Goal: Task Accomplishment & Management: Complete application form

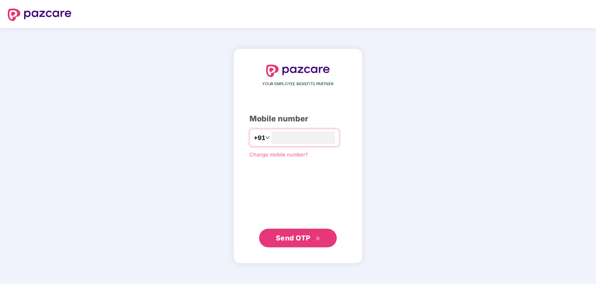
type input "**********"
click at [295, 241] on span "Send OTP" at bounding box center [293, 237] width 35 height 8
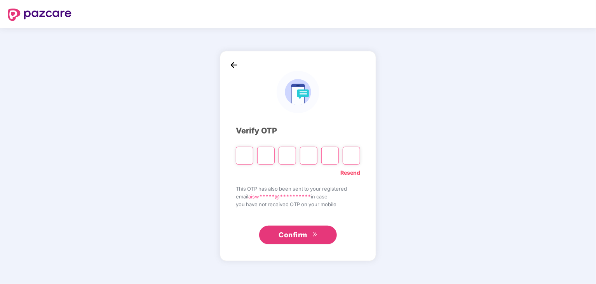
type input "*"
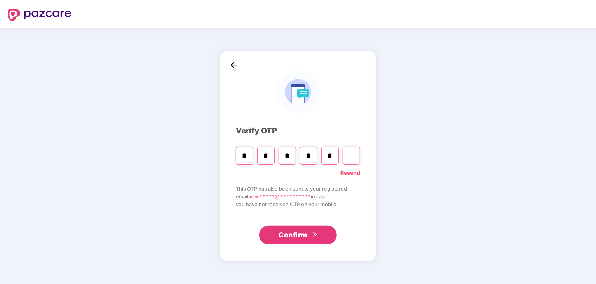
type input "*"
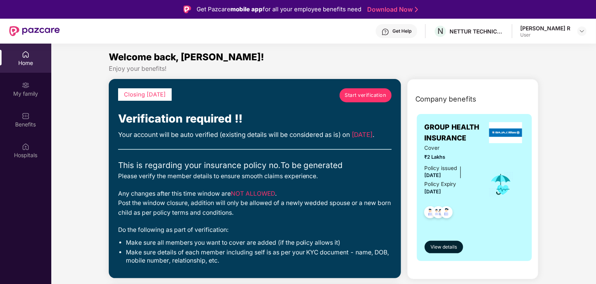
click at [372, 95] on span "Start verification" at bounding box center [366, 95] width 42 height 8
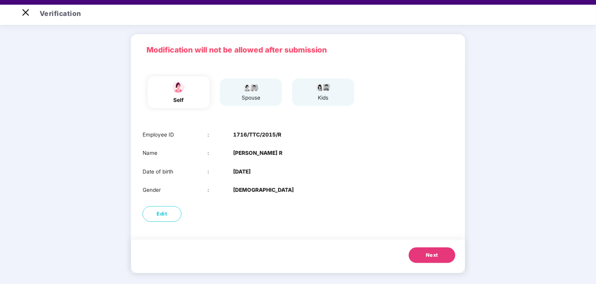
scroll to position [16, 0]
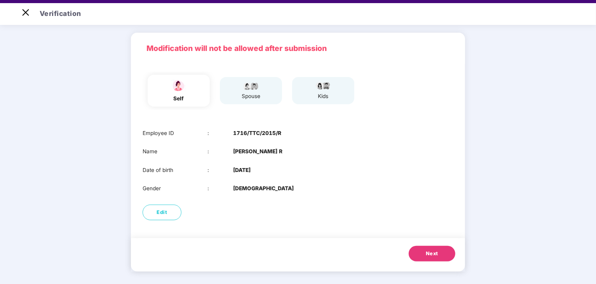
click at [423, 250] on button "Next" at bounding box center [432, 254] width 47 height 16
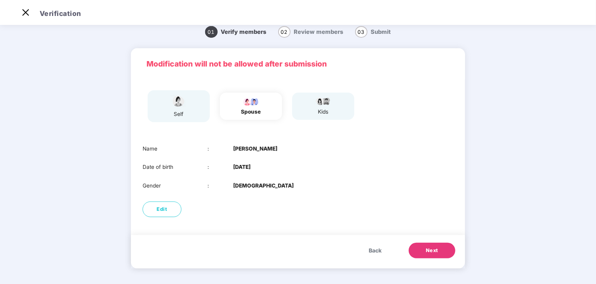
click at [423, 250] on button "Next" at bounding box center [432, 251] width 47 height 16
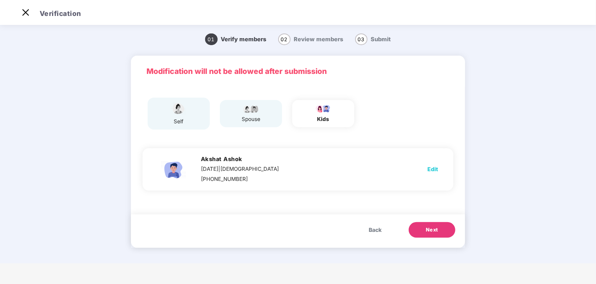
click at [432, 228] on span "Next" at bounding box center [432, 230] width 12 height 8
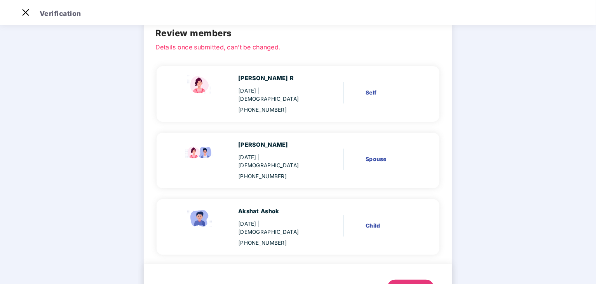
scroll to position [49, 0]
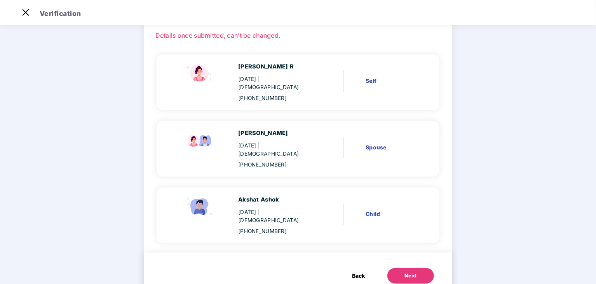
click at [415, 268] on button "Next" at bounding box center [411, 276] width 47 height 16
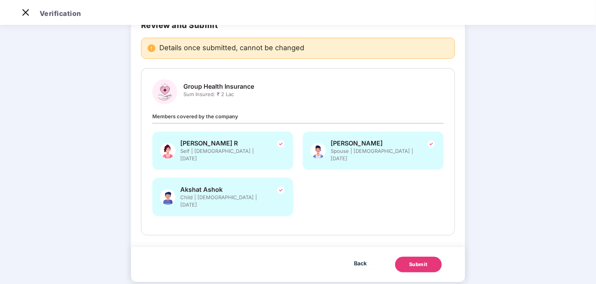
scroll to position [47, 0]
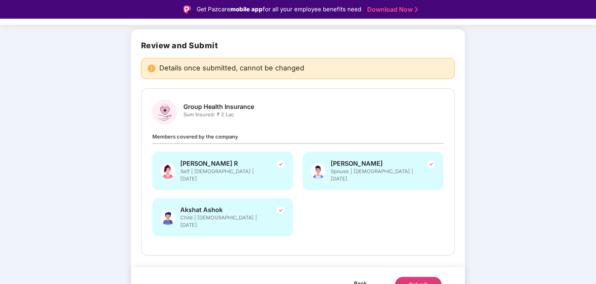
click at [409, 277] on button "Submit" at bounding box center [418, 285] width 47 height 16
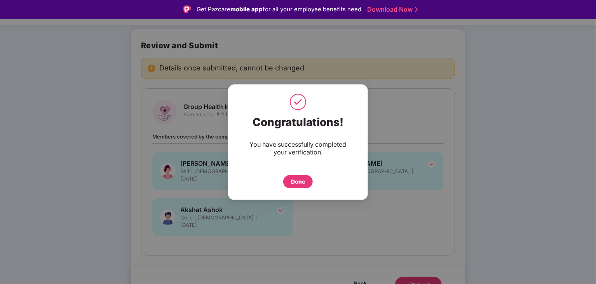
click at [307, 182] on div "Done" at bounding box center [298, 181] width 30 height 13
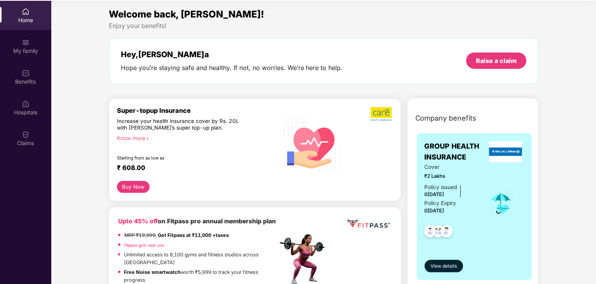
scroll to position [44, 0]
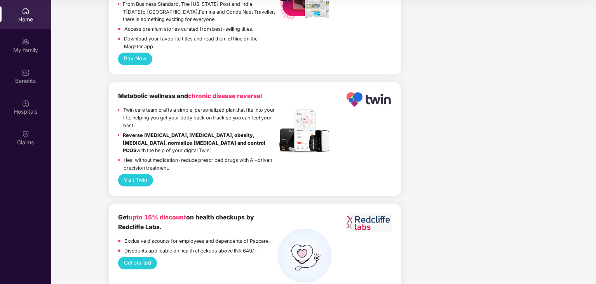
scroll to position [2335, 0]
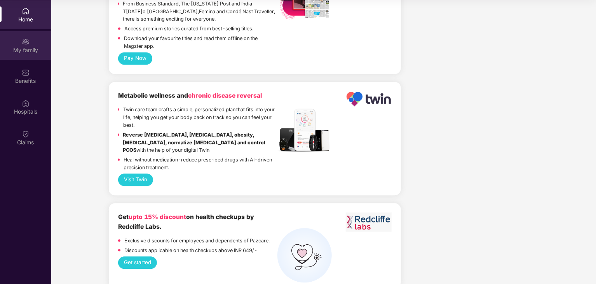
click at [26, 53] on div "My family" at bounding box center [25, 50] width 51 height 8
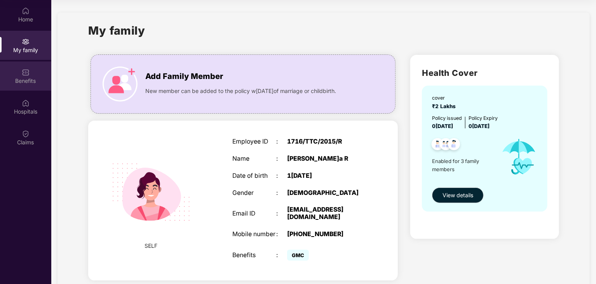
click at [25, 78] on div "Benefits" at bounding box center [25, 81] width 51 height 8
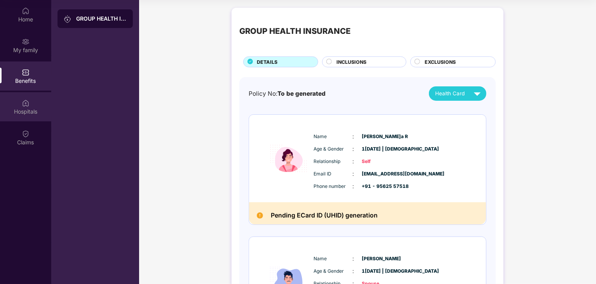
click at [25, 109] on div "Hospitals" at bounding box center [25, 112] width 51 height 8
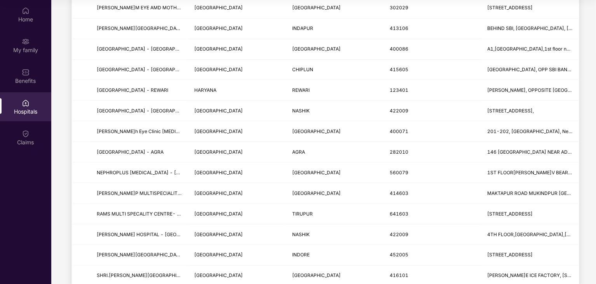
scroll to position [503, 0]
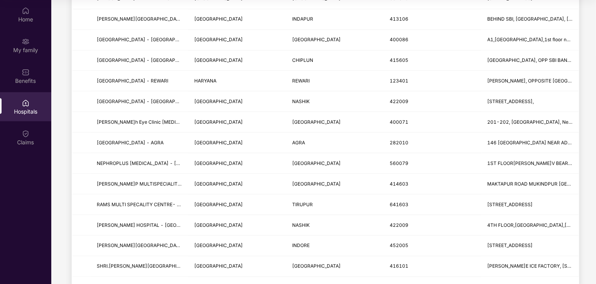
drag, startPoint x: 595, startPoint y: 179, endPoint x: 595, endPoint y: 169, distance: 9.7
click at [595, 169] on main "GROUP HEALTH INSURANCE - Employee Spouse Children Last updated on 13 Oct 2025 .…" at bounding box center [323, 96] width 545 height 1199
drag, startPoint x: 595, startPoint y: 169, endPoint x: 597, endPoint y: 179, distance: 9.8
click at [596, 179] on html "Get Pazcare mobile app for all your employee benefits need Download Now Get Hel…" at bounding box center [298, 98] width 596 height 284
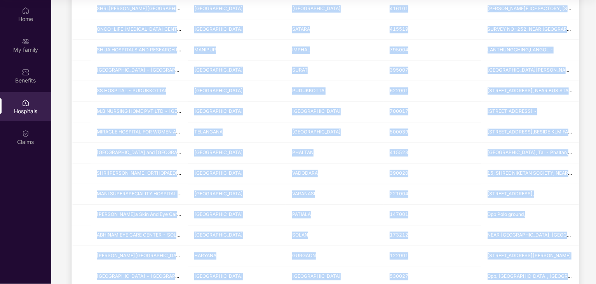
scroll to position [911, 0]
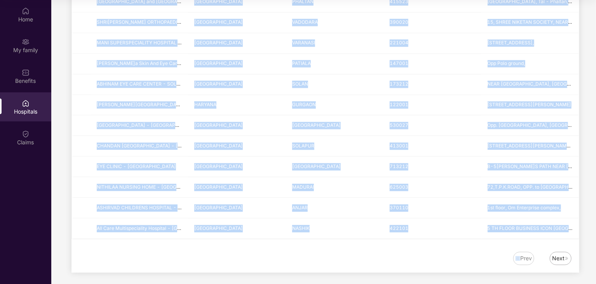
drag, startPoint x: 506, startPoint y: 216, endPoint x: 513, endPoint y: 245, distance: 29.9
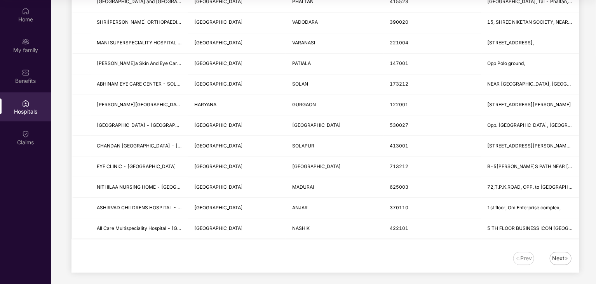
click at [560, 256] on div "Next" at bounding box center [558, 258] width 12 height 9
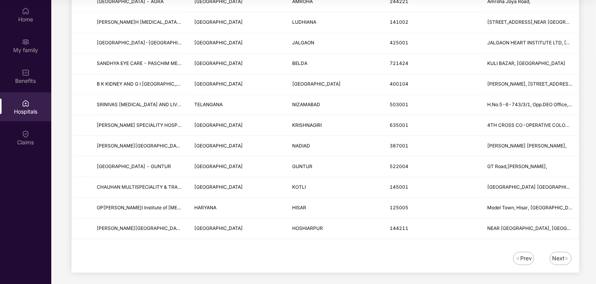
scroll to position [0, 0]
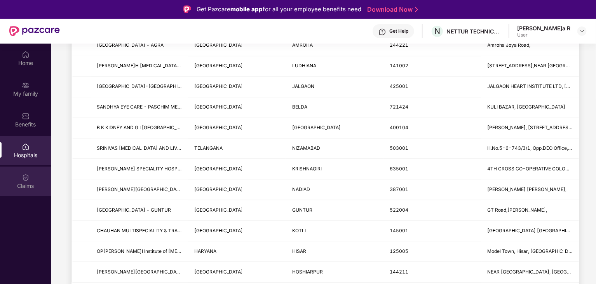
click at [28, 181] on img at bounding box center [26, 177] width 8 height 8
